Goal: Register for event/course

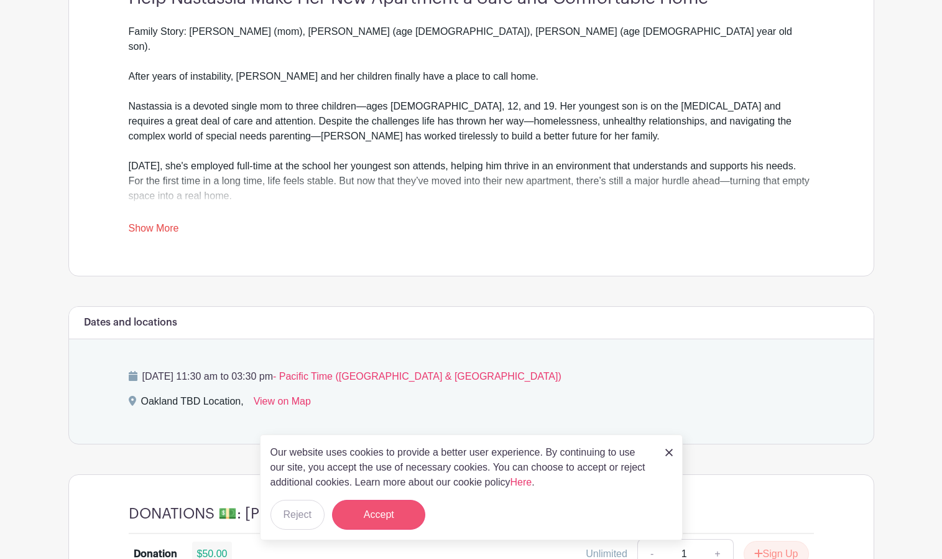
scroll to position [400, 0]
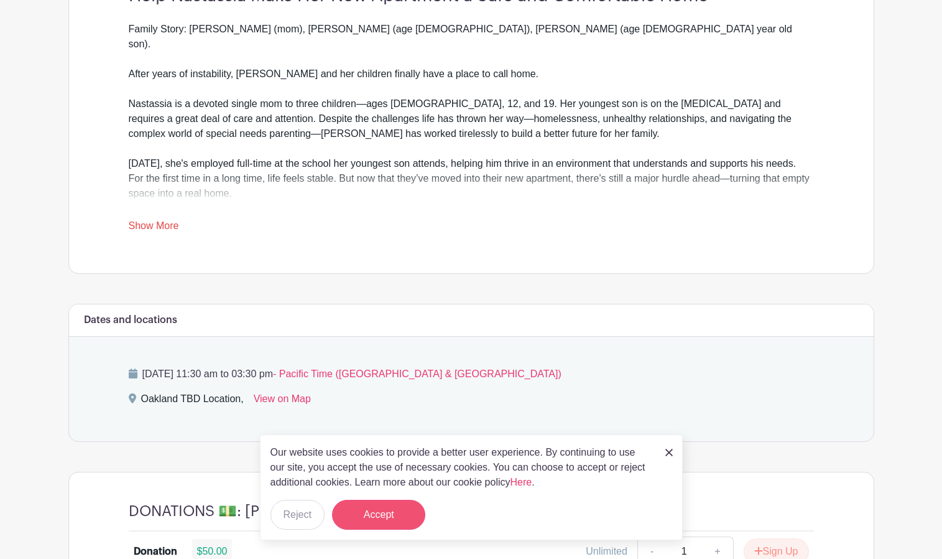
click at [369, 514] on button "Accept" at bounding box center [378, 515] width 93 height 30
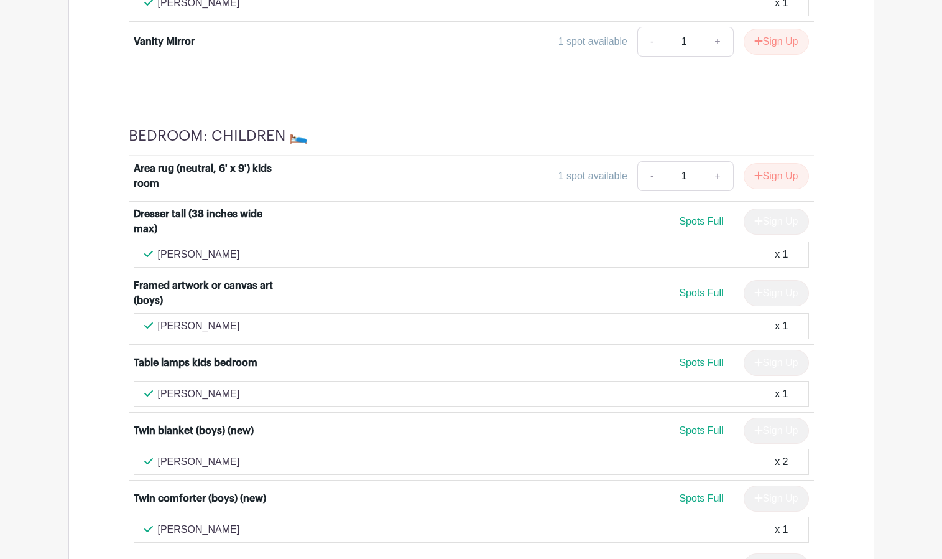
scroll to position [4446, 0]
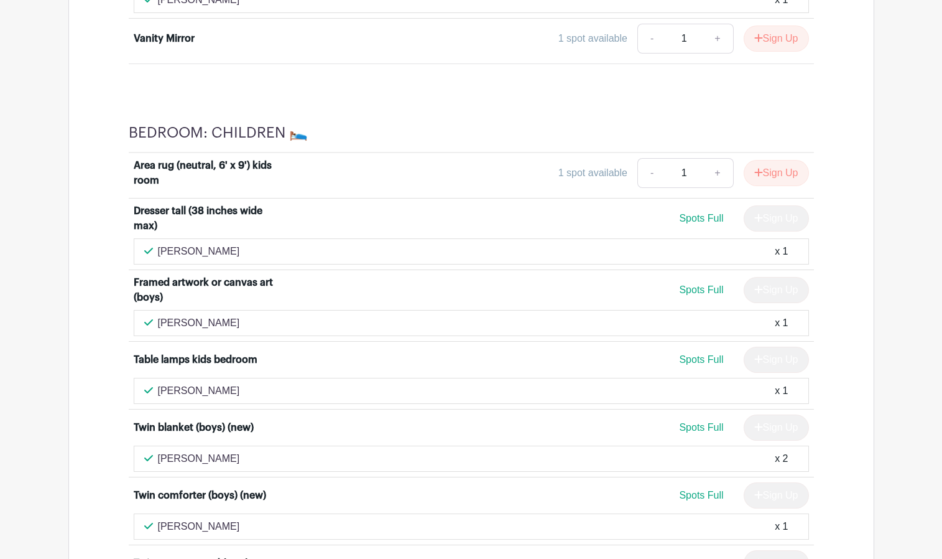
click at [704, 223] on span "Spots Full" at bounding box center [701, 218] width 44 height 11
drag, startPoint x: 824, startPoint y: 256, endPoint x: 812, endPoint y: 255, distance: 11.9
click at [824, 256] on div "Area rug (neutral, 6' x 9') kids room 1 spot available - 1 + Sign Up Dresser ta…" at bounding box center [471, 486] width 745 height 666
click at [783, 231] on div "Sign Up" at bounding box center [771, 218] width 75 height 26
click at [370, 264] on div "Stacy Crinks x 1" at bounding box center [472, 251] width 676 height 26
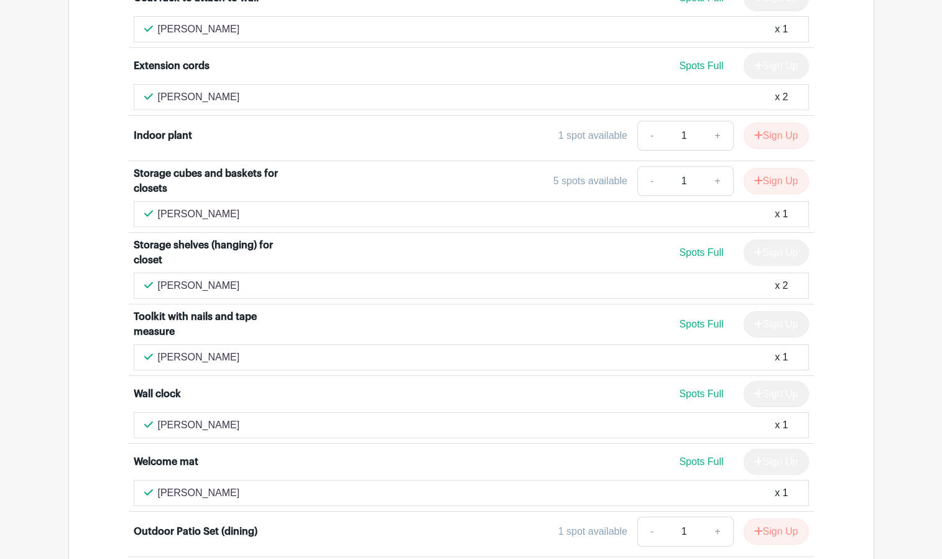
scroll to position [6265, 0]
click at [776, 148] on button "Sign Up" at bounding box center [776, 135] width 65 height 26
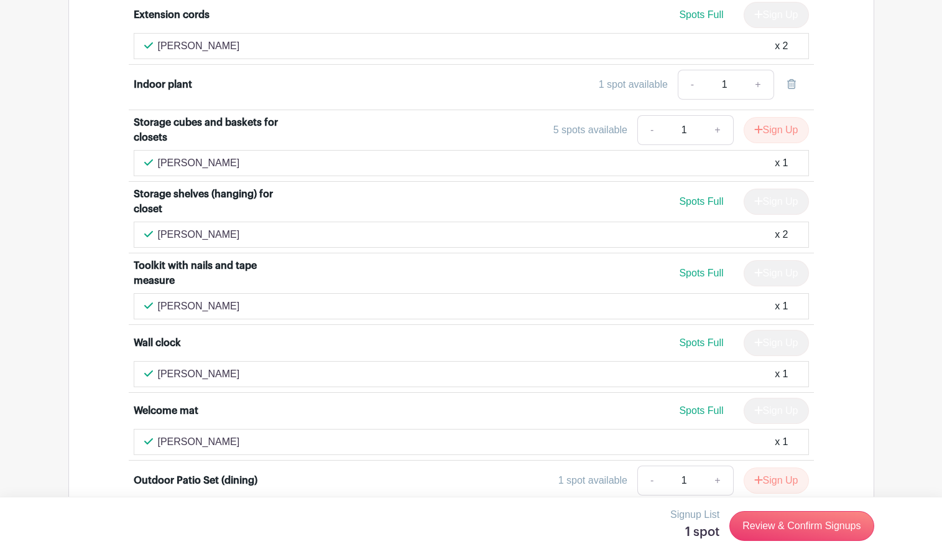
scroll to position [6321, 0]
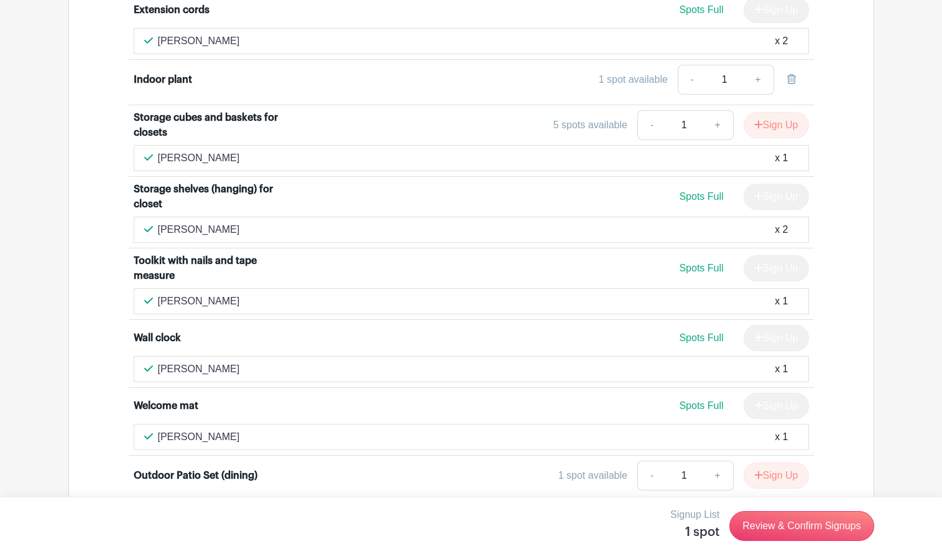
click at [717, 140] on link "+" at bounding box center [717, 125] width 31 height 30
type input "2"
click at [772, 138] on button "Sign Up" at bounding box center [776, 125] width 65 height 26
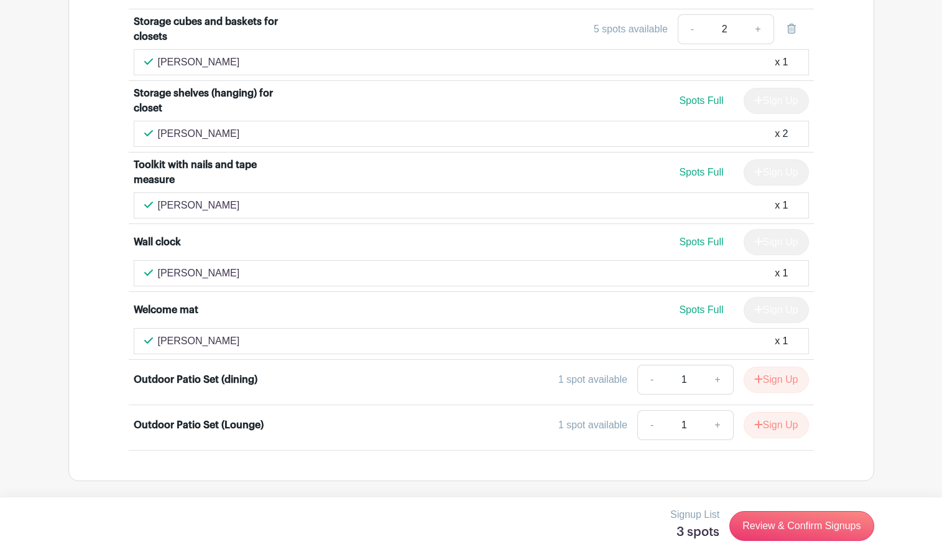
scroll to position [6468, 0]
click at [802, 526] on link "Review & Confirm Signups" at bounding box center [802, 526] width 144 height 30
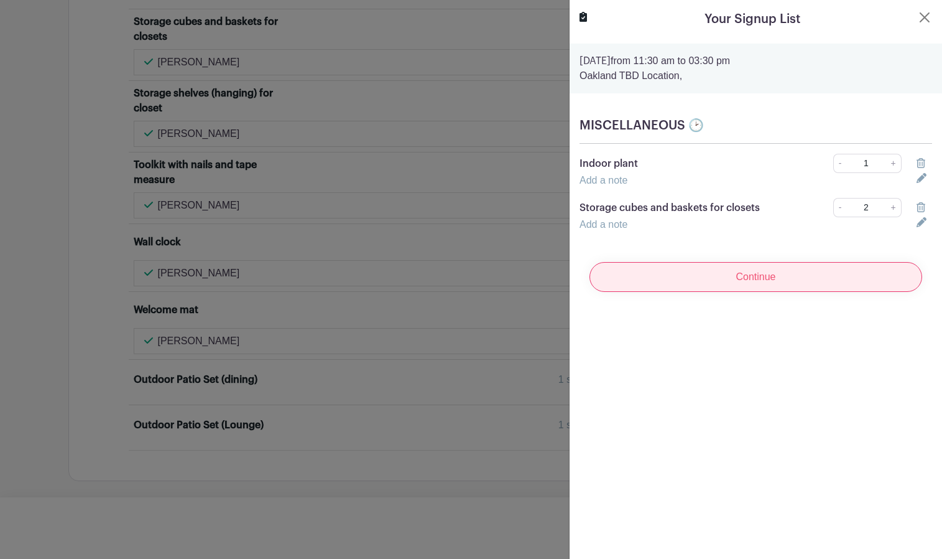
click at [763, 277] on input "Continue" at bounding box center [756, 277] width 333 height 30
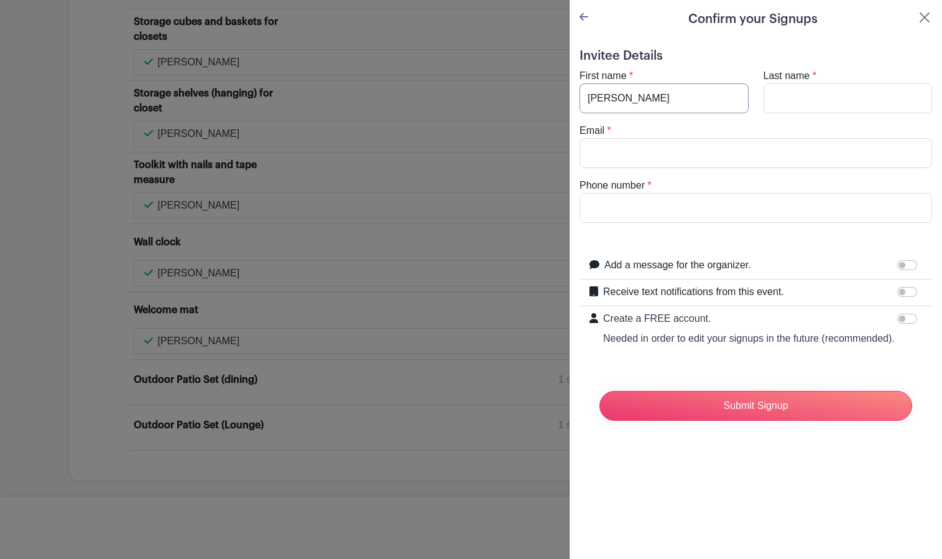
type input "Stacy"
type input "Crinks"
type input "stacy.crinks@me.com"
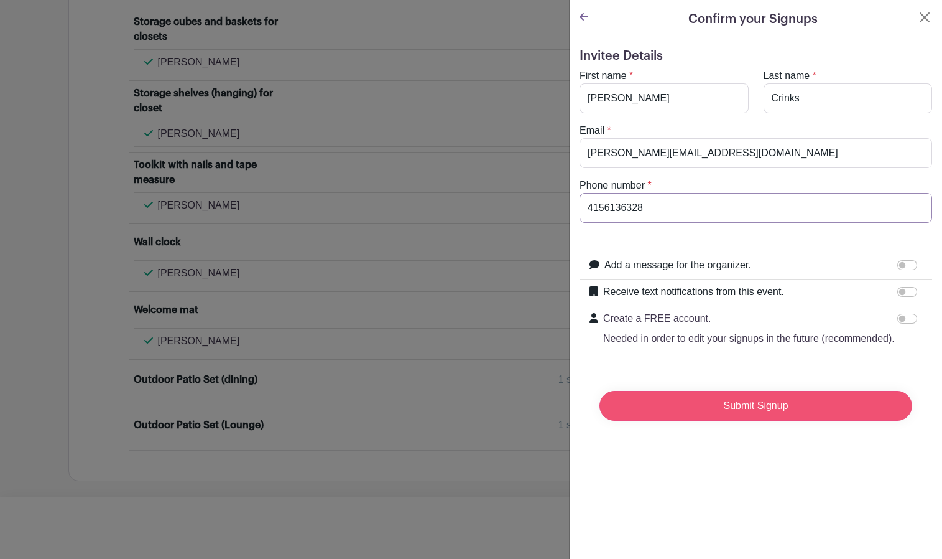
type input "4156136328"
click at [746, 407] on input "Submit Signup" at bounding box center [756, 406] width 313 height 30
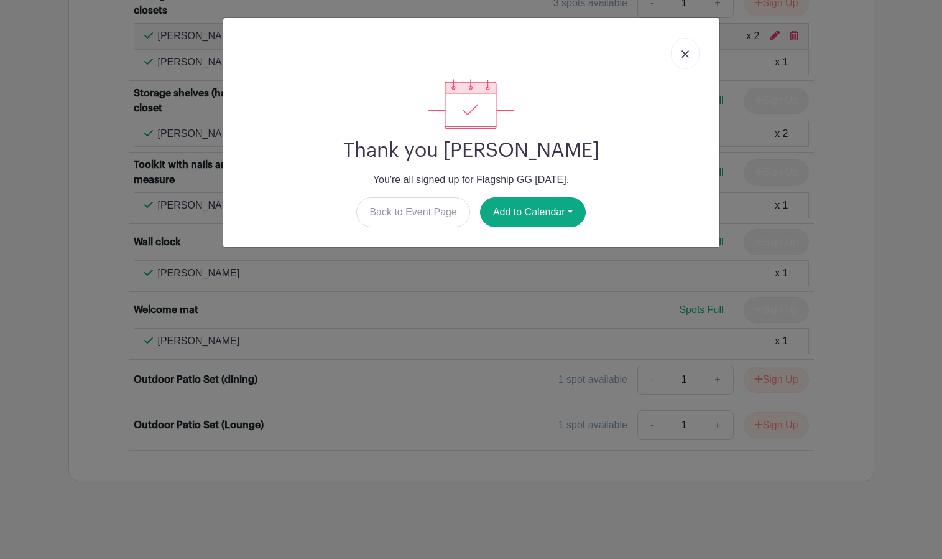
click at [684, 51] on img at bounding box center [685, 53] width 7 height 7
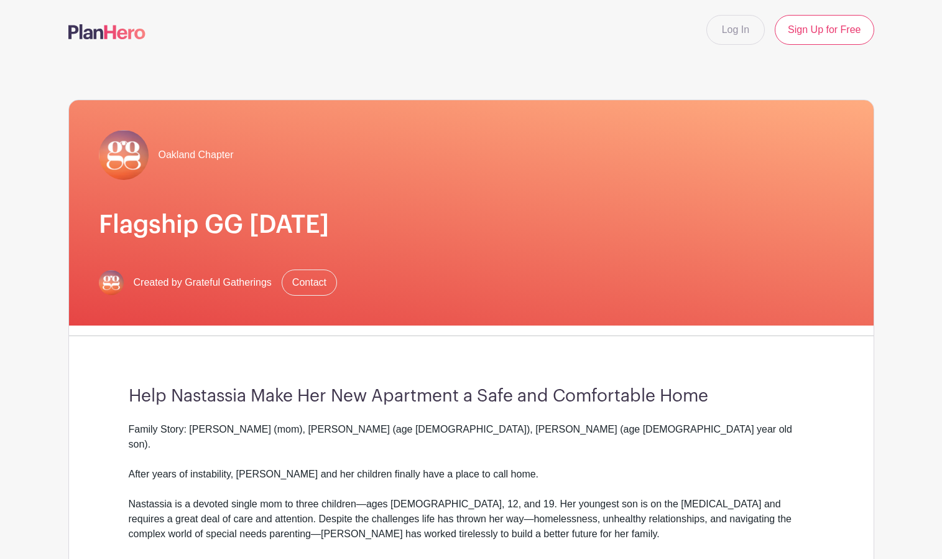
scroll to position [0, 0]
click at [732, 31] on link "Log In" at bounding box center [736, 30] width 58 height 30
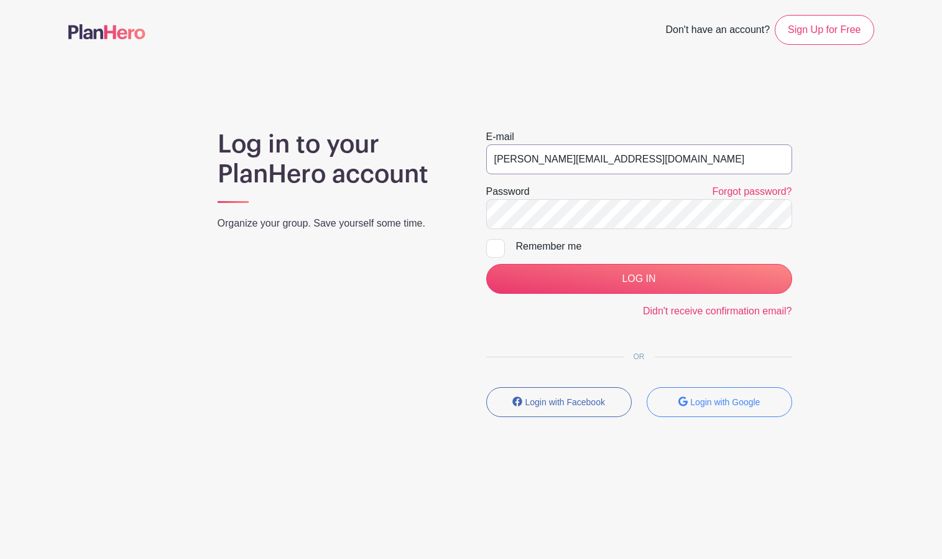
type input "stacy.crinks@me.com"
click at [398, 332] on div "Log in to your PlanHero account Organize your group. Save yourself some time." at bounding box center [337, 277] width 269 height 297
click at [823, 27] on link "Sign Up for Free" at bounding box center [824, 30] width 99 height 30
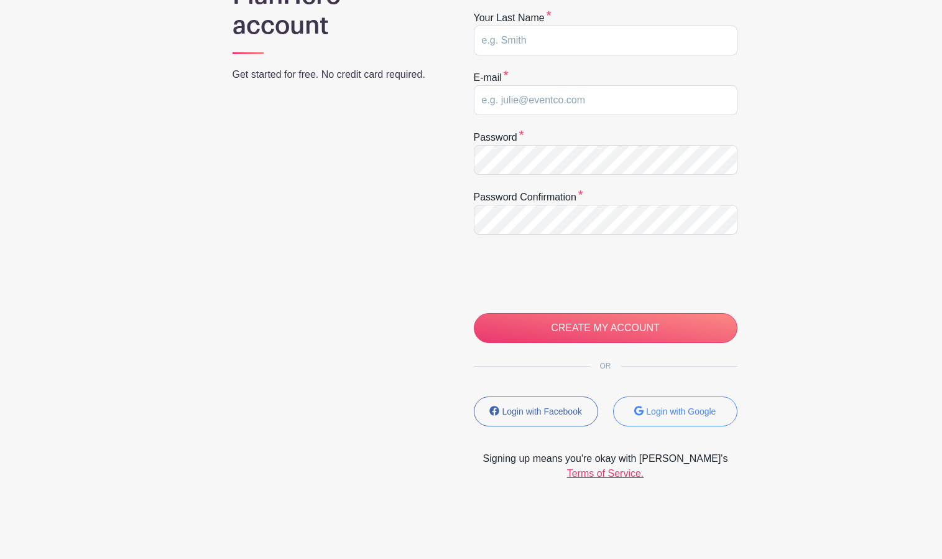
scroll to position [65, 0]
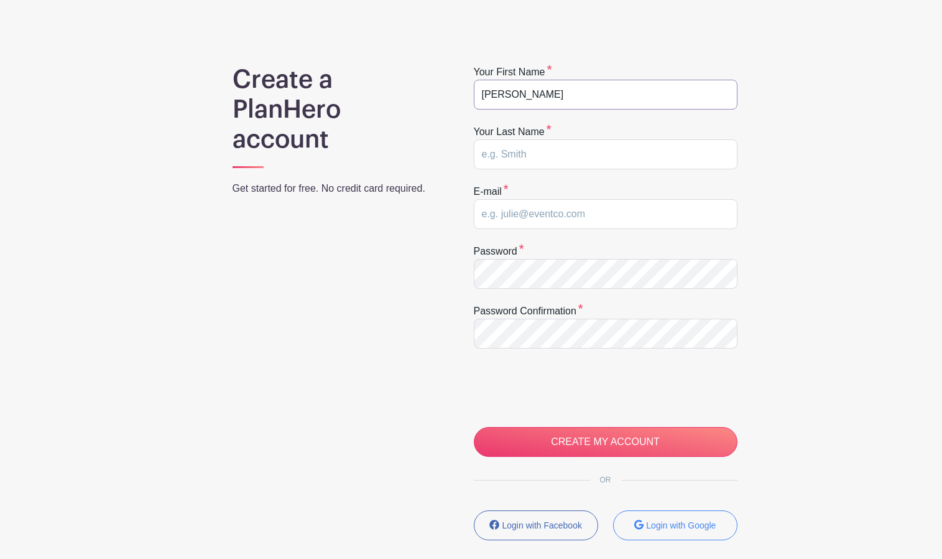
type input "Stacy"
type input "Crinks"
type input "stacy.crinks@me.com"
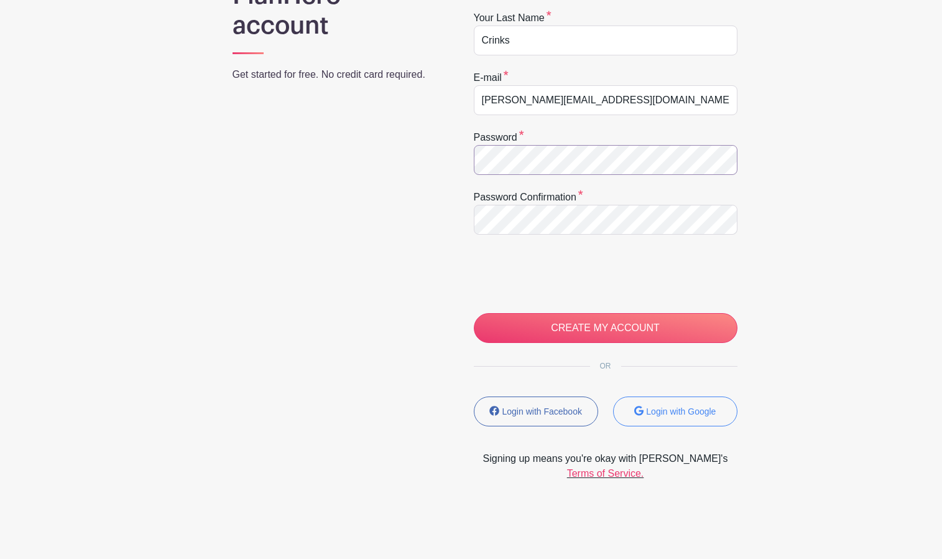
scroll to position [179, 0]
click at [509, 136] on label "Password" at bounding box center [499, 137] width 50 height 15
click at [608, 323] on input "CREATE MY ACCOUNT" at bounding box center [606, 328] width 264 height 30
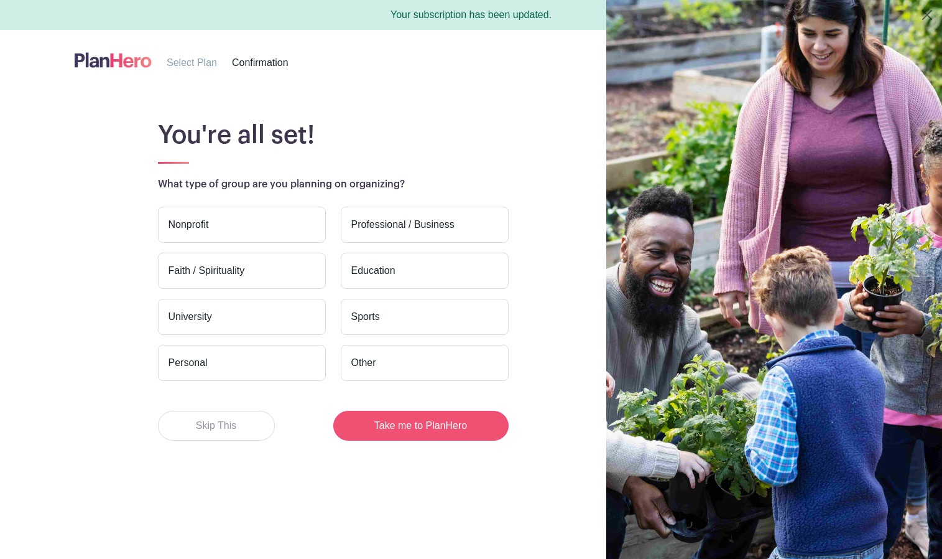
click at [414, 429] on button "Take me to PlanHero" at bounding box center [420, 426] width 175 height 30
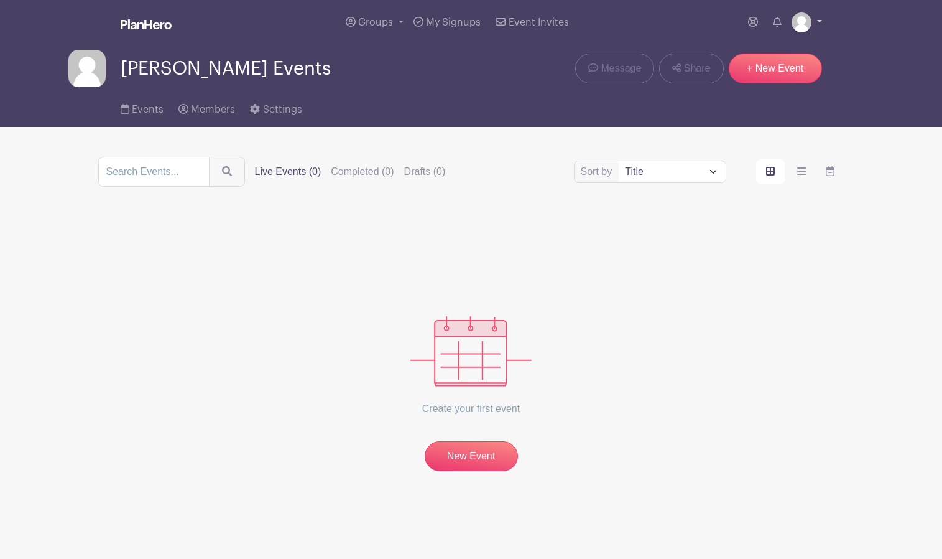
click at [805, 24] on img at bounding box center [802, 22] width 20 height 20
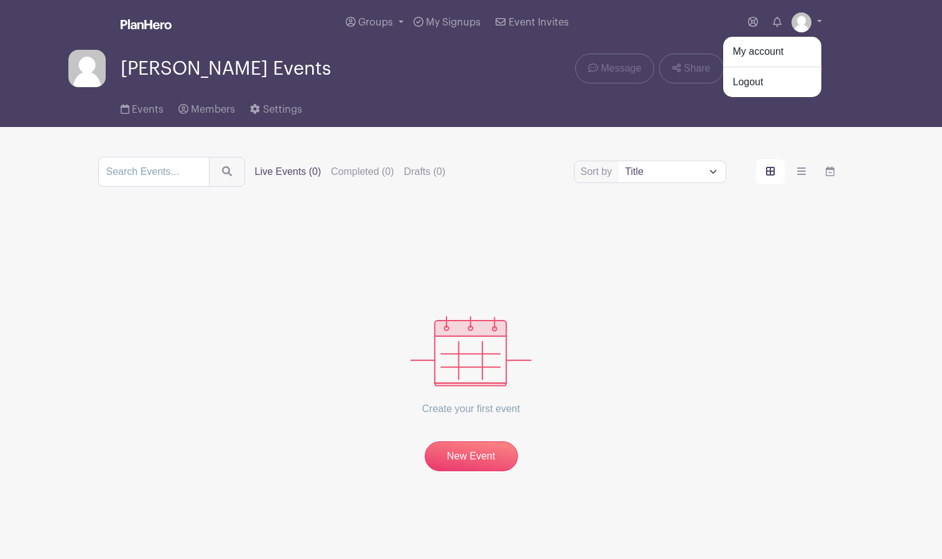
click at [432, 95] on div "Events Members Settings" at bounding box center [471, 107] width 821 height 40
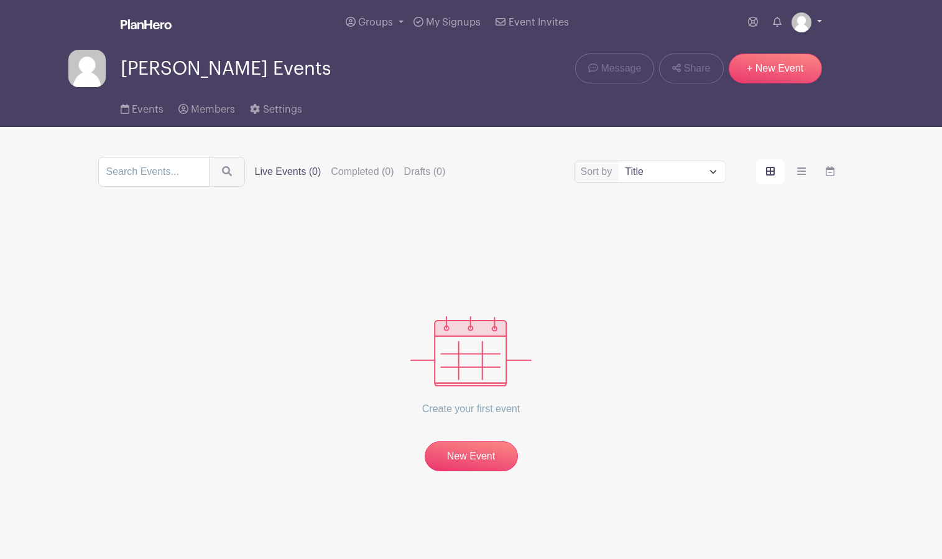
click at [804, 22] on img at bounding box center [802, 22] width 20 height 20
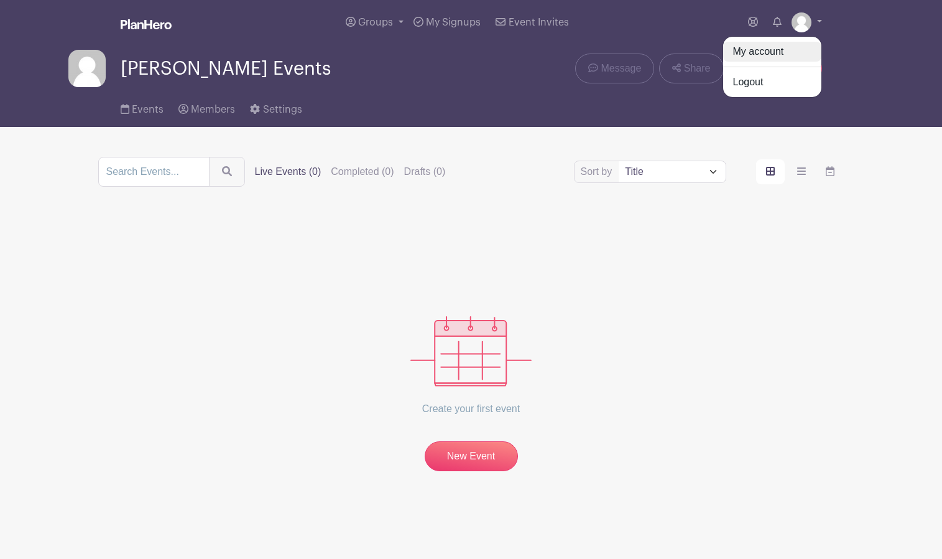
click at [772, 51] on link "My account" at bounding box center [772, 52] width 98 height 20
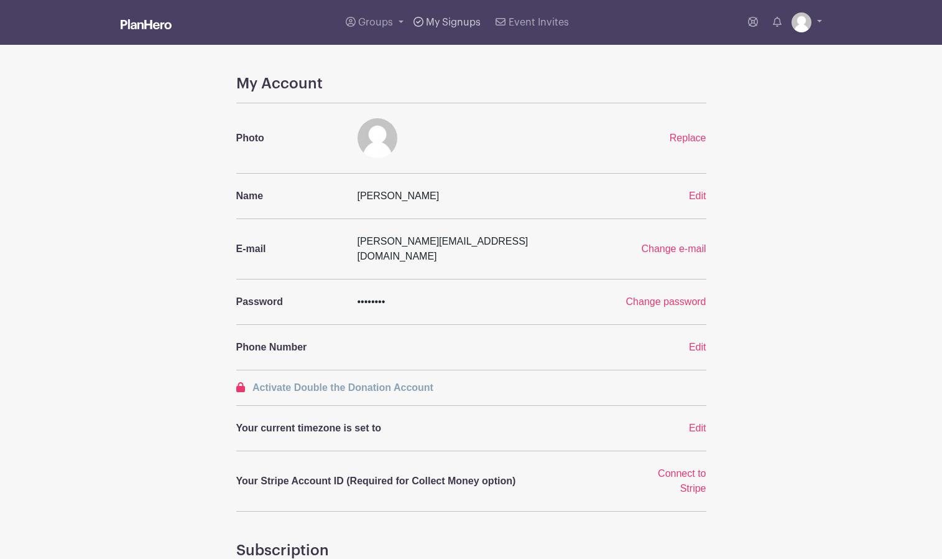
click at [450, 22] on span "My Signups" at bounding box center [453, 22] width 55 height 10
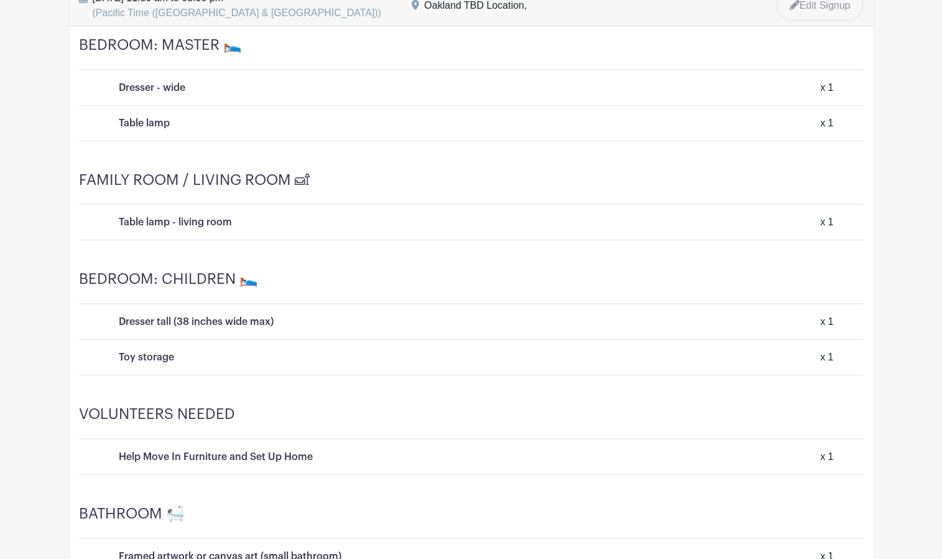
scroll to position [626, 0]
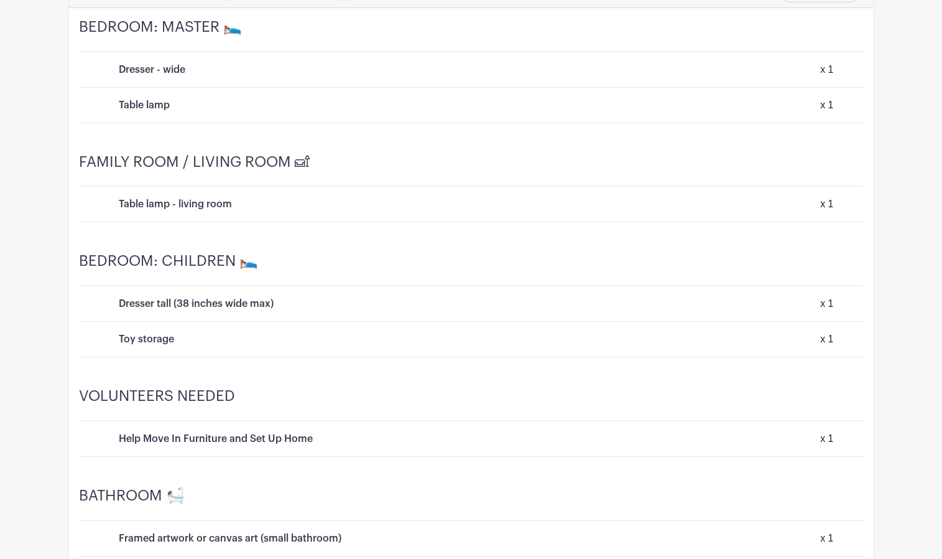
click at [213, 302] on p "Dresser tall (38 inches wide max)" at bounding box center [196, 303] width 155 height 15
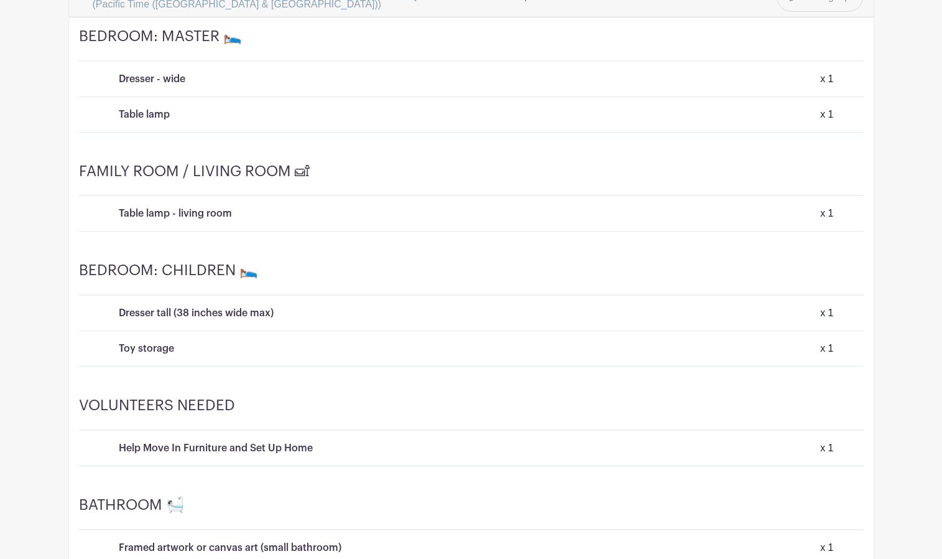
scroll to position [616, 0]
click at [198, 310] on p "Dresser tall (38 inches wide max)" at bounding box center [196, 313] width 155 height 15
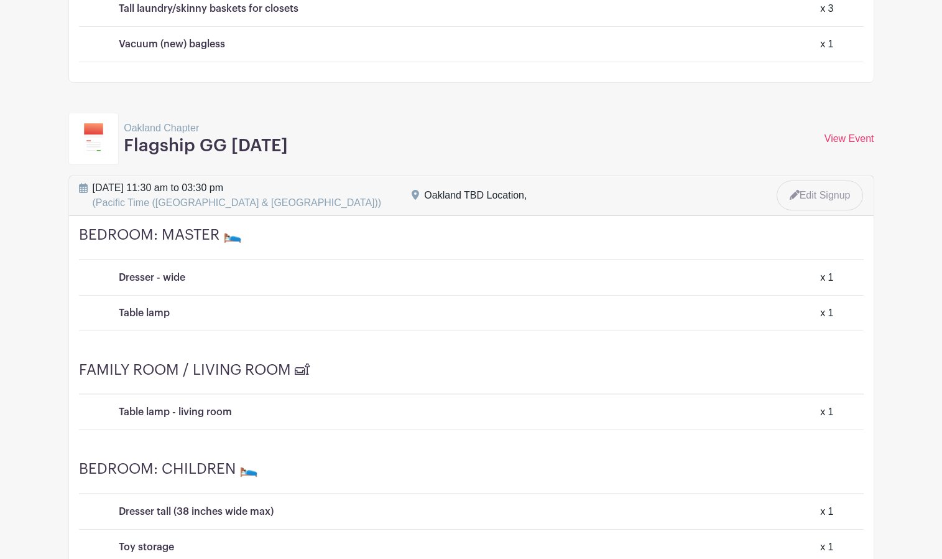
scroll to position [417, 0]
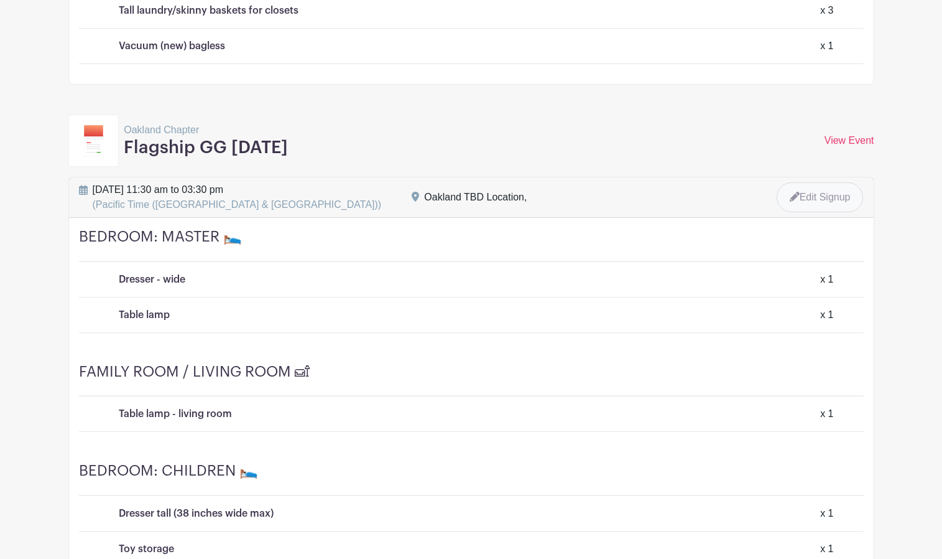
click at [826, 204] on link "Edit Signup" at bounding box center [820, 197] width 87 height 30
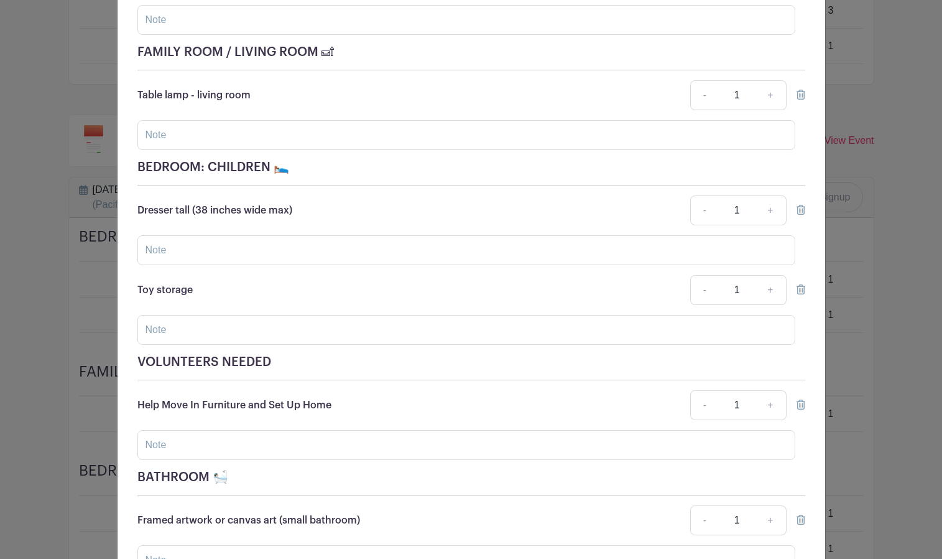
scroll to position [336, 0]
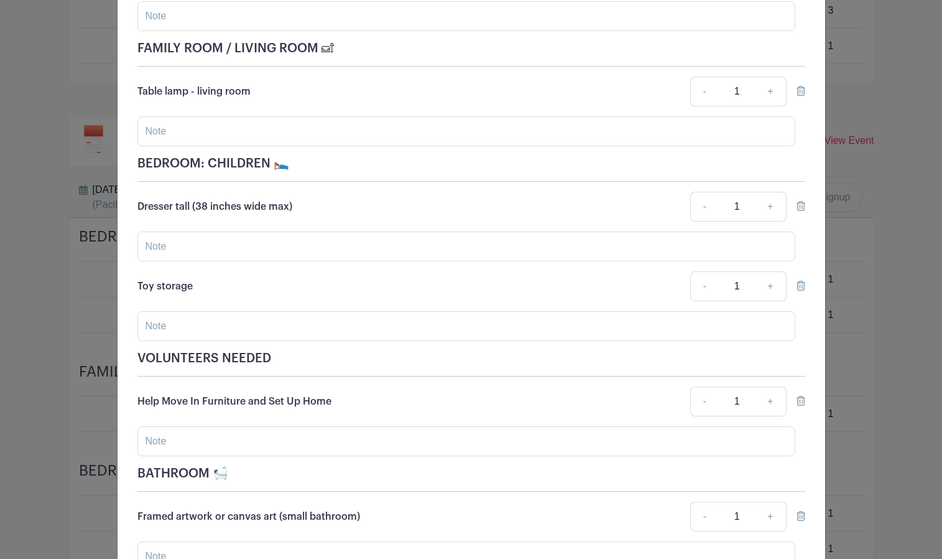
click at [801, 207] on icon at bounding box center [801, 206] width 9 height 10
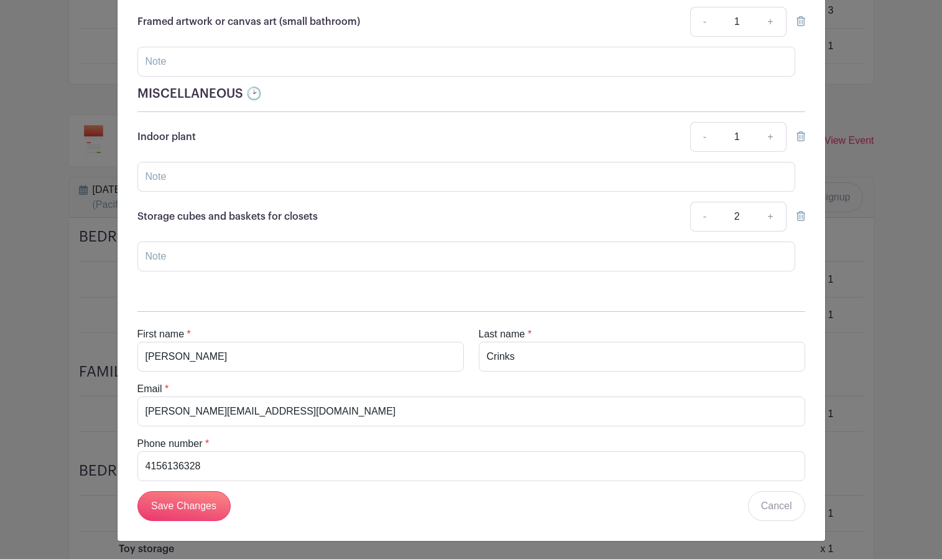
scroll to position [752, 0]
click at [189, 513] on input "Save Changes" at bounding box center [183, 506] width 93 height 30
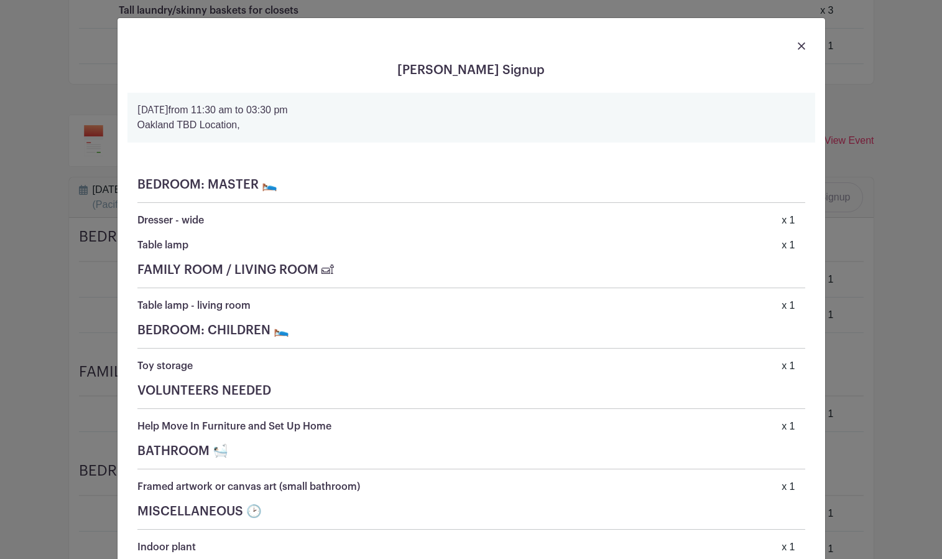
scroll to position [0, 0]
click at [801, 44] on img at bounding box center [801, 45] width 7 height 7
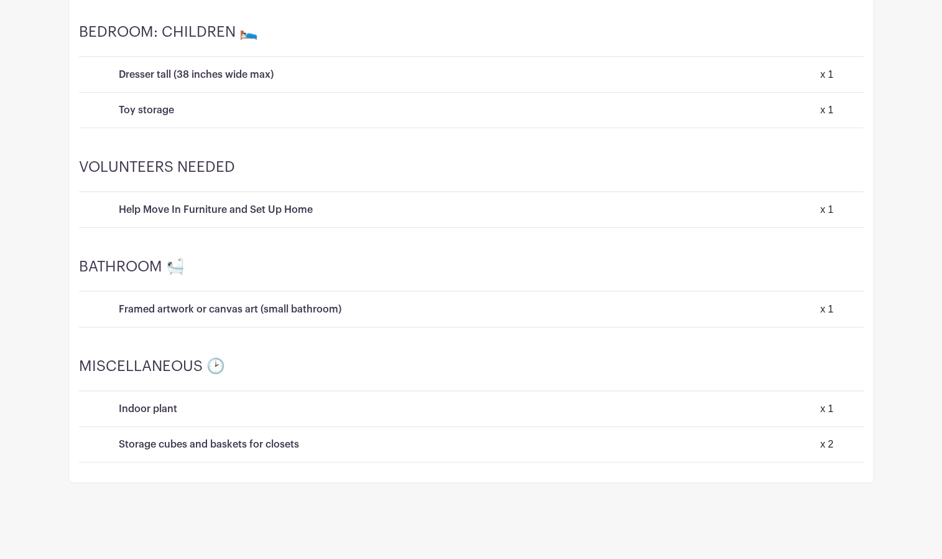
scroll to position [854, 0]
